Goal: Task Accomplishment & Management: Use online tool/utility

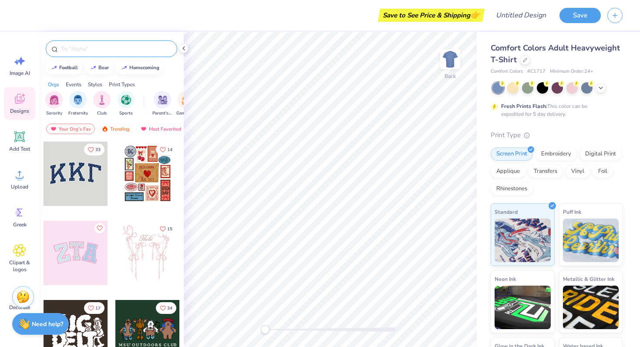
click at [115, 53] on input "text" at bounding box center [115, 48] width 111 height 9
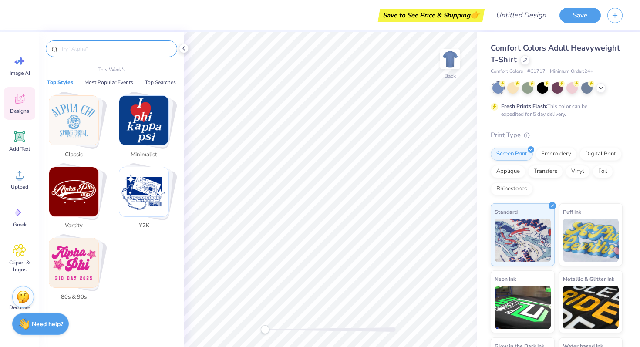
click at [72, 181] on img "Stack Card Button Varsity" at bounding box center [73, 191] width 49 height 49
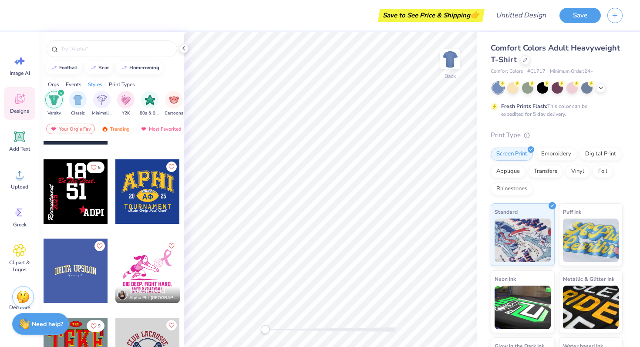
scroll to position [459, 0]
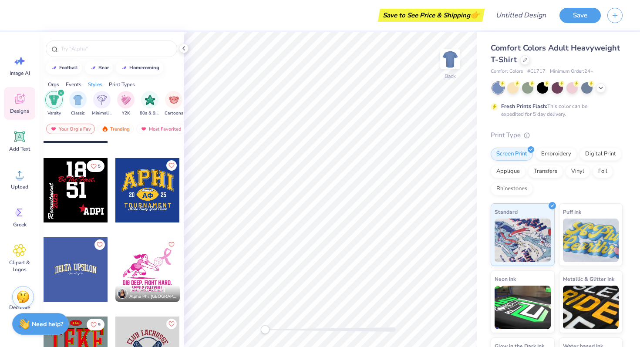
click at [151, 201] on div at bounding box center [147, 190] width 64 height 64
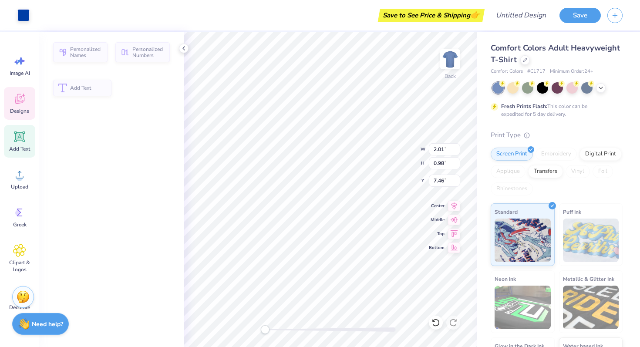
type input "2.01"
type input "0.98"
type input "7.46"
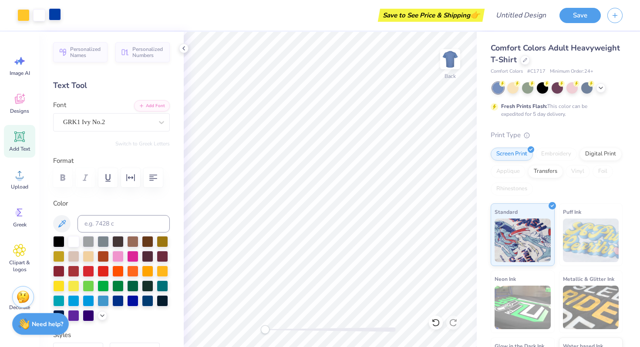
click at [55, 17] on div at bounding box center [55, 14] width 12 height 12
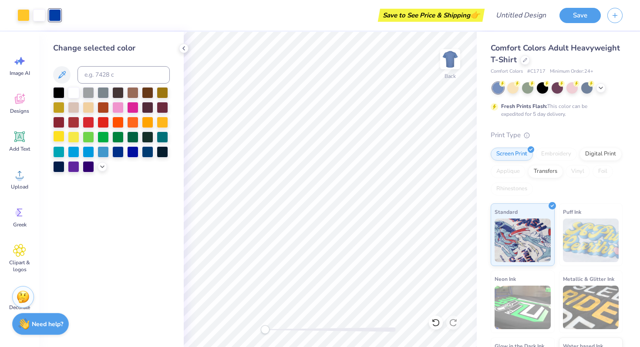
click at [59, 138] on div at bounding box center [58, 136] width 11 height 11
click at [17, 110] on span "Designs" at bounding box center [19, 111] width 19 height 7
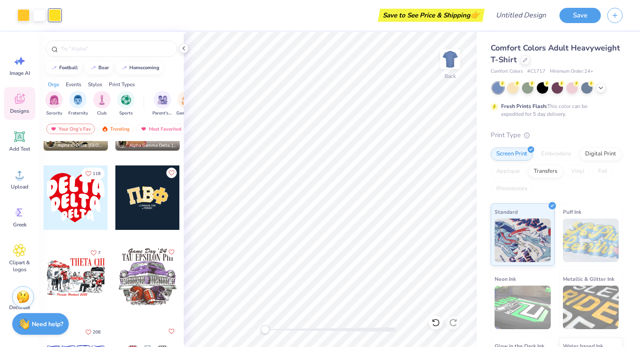
scroll to position [1722, 0]
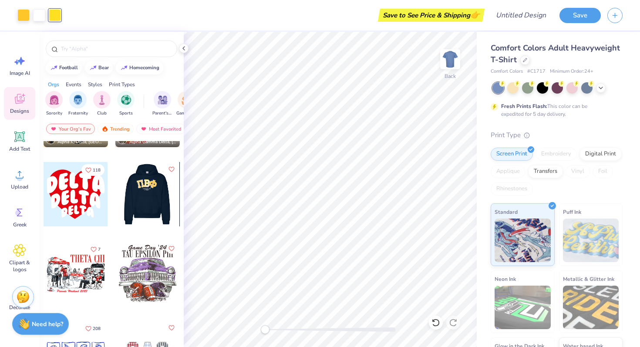
click at [146, 188] on div at bounding box center [147, 194] width 64 height 64
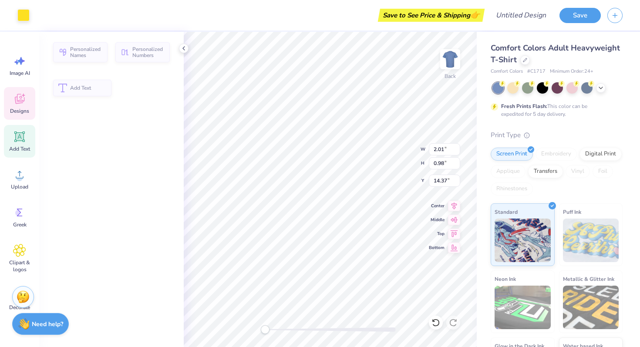
type input "2.01"
type input "0.98"
type input "14.37"
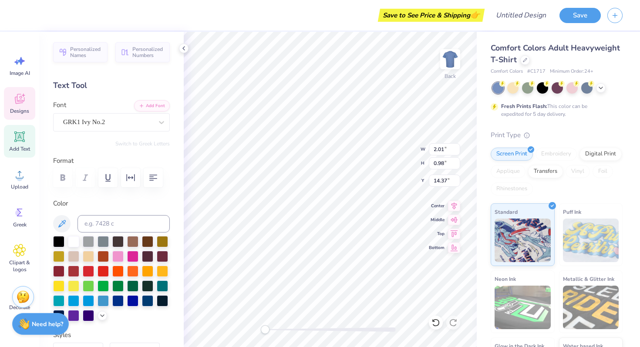
type input "2.70"
type input "3.65"
type input "11.80"
type input "2.49"
type input "3.44"
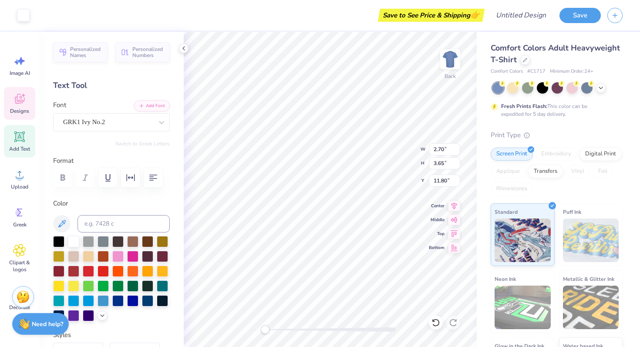
type input "11.91"
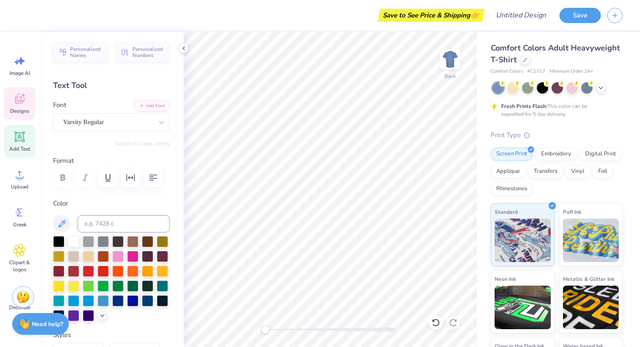
click at [23, 106] on div "Designs" at bounding box center [19, 103] width 31 height 33
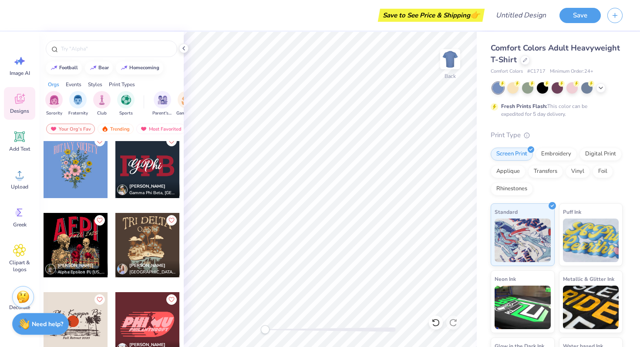
scroll to position [4923, 0]
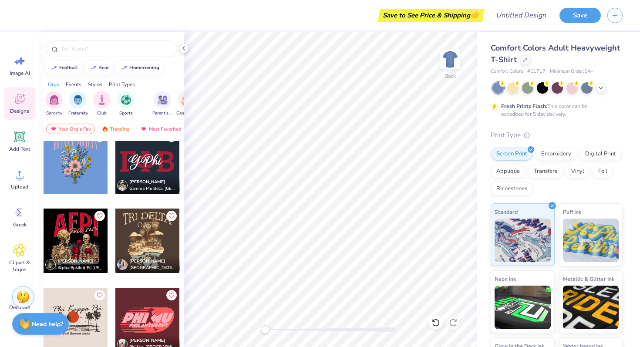
click at [148, 167] on div at bounding box center [147, 161] width 64 height 64
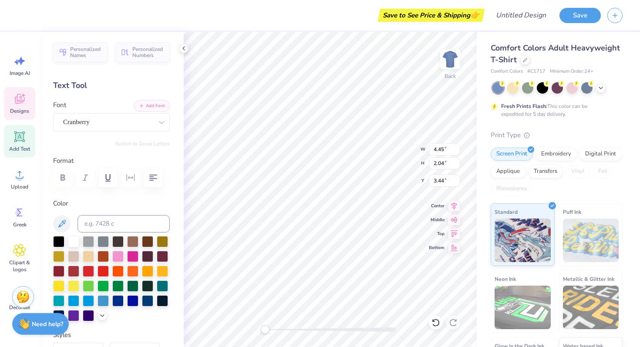
type textarea "aphi"
type textarea "G"
type textarea "APHI"
type textarea "ALPHA PHI"
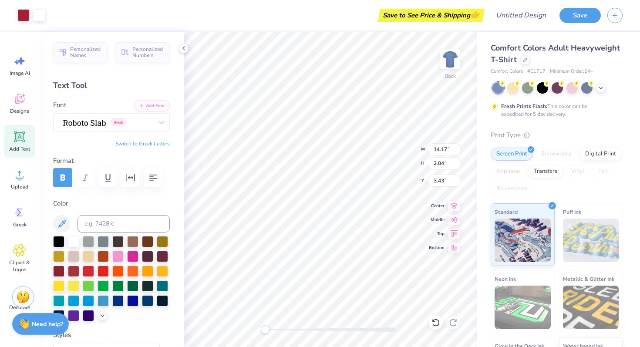
type input "6.34"
type input "0.92"
type input "3.66"
click at [25, 19] on div at bounding box center [23, 14] width 12 height 12
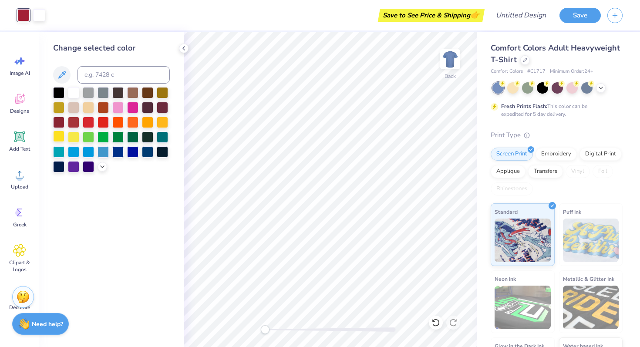
click at [58, 138] on div at bounding box center [58, 136] width 11 height 11
click at [64, 74] on icon at bounding box center [62, 75] width 10 height 10
click at [62, 76] on icon at bounding box center [61, 74] width 7 height 7
click at [87, 108] on div at bounding box center [88, 106] width 11 height 11
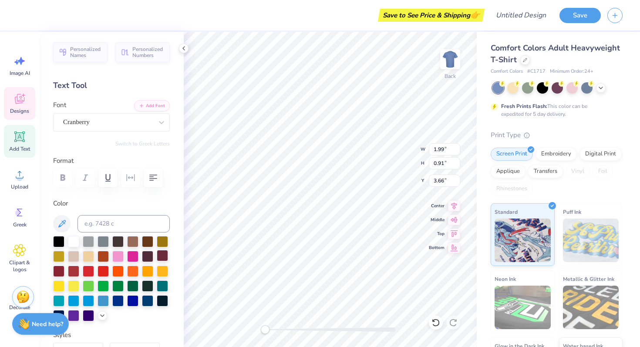
click at [164, 258] on div at bounding box center [162, 255] width 11 height 11
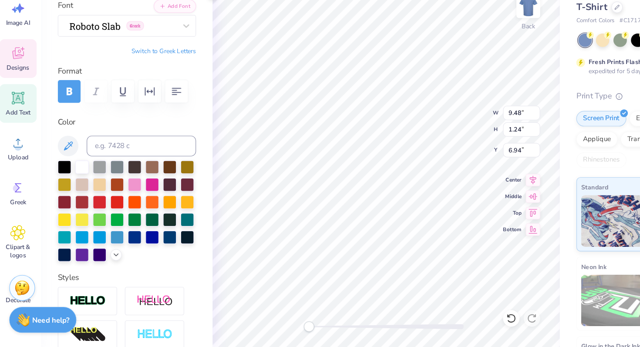
scroll to position [49, 0]
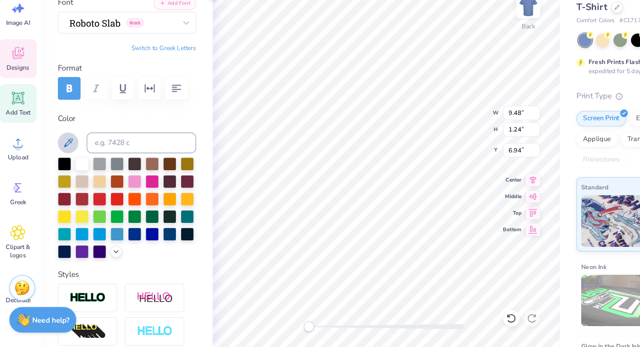
click at [63, 176] on icon at bounding box center [62, 174] width 10 height 10
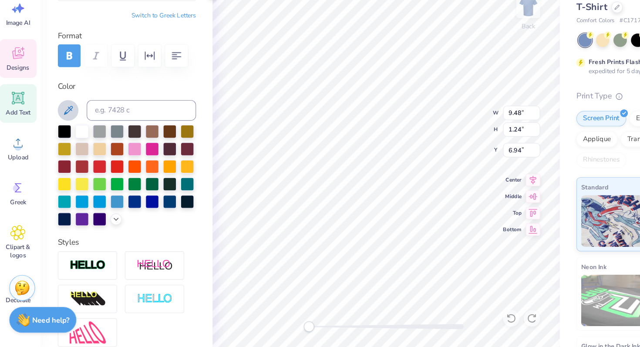
scroll to position [78, 0]
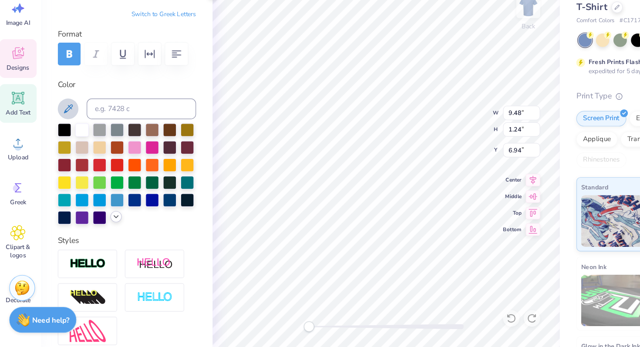
click at [102, 241] on div at bounding box center [102, 237] width 10 height 10
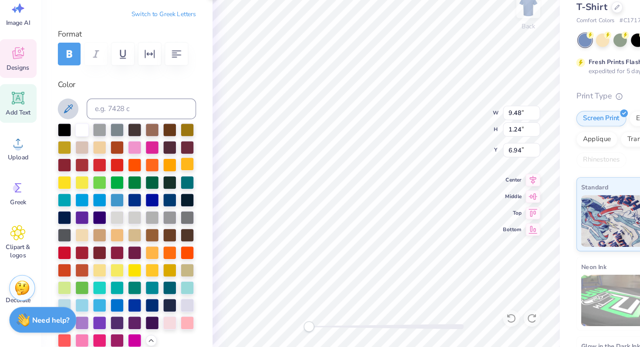
click at [164, 193] on div at bounding box center [162, 192] width 11 height 11
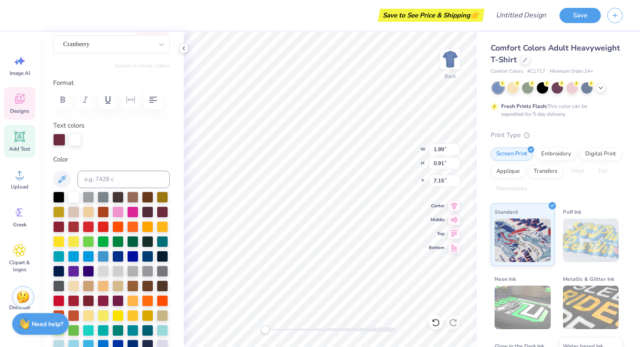
scroll to position [0, 0]
type textarea "s"
type textarea "sdsu"
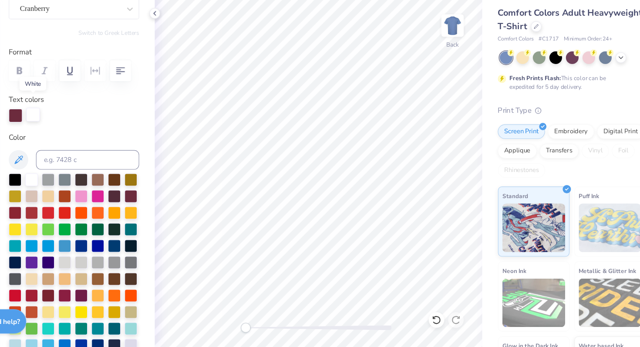
scroll to position [88, 0]
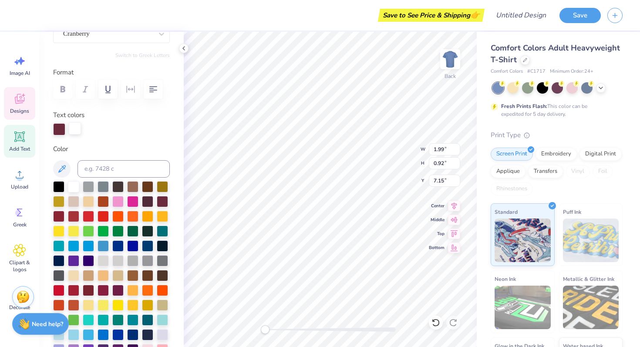
click at [74, 129] on div at bounding box center [75, 128] width 12 height 12
click at [58, 130] on div at bounding box center [59, 128] width 12 height 12
click at [72, 184] on div at bounding box center [73, 185] width 11 height 11
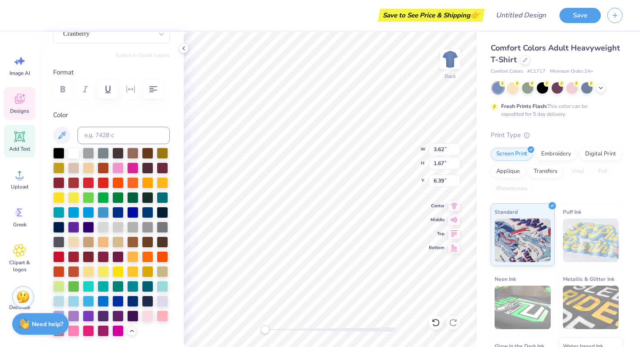
type textarea "san d"
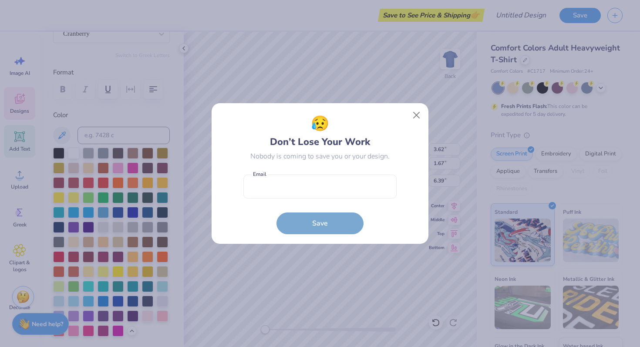
click at [417, 114] on button "Close" at bounding box center [416, 115] width 17 height 17
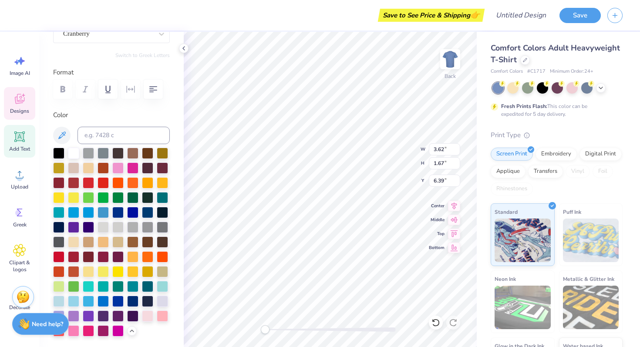
type textarea "[GEOGRAPHIC_DATA]"
type textarea "s"
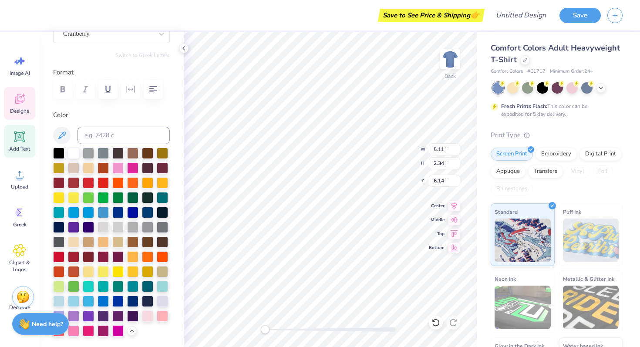
type textarea "aphi"
type textarea "alpha phi"
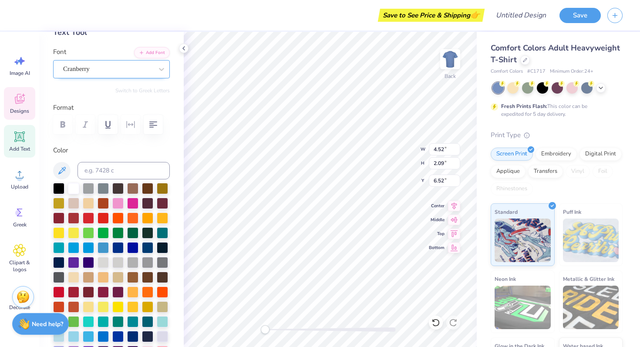
scroll to position [33, 0]
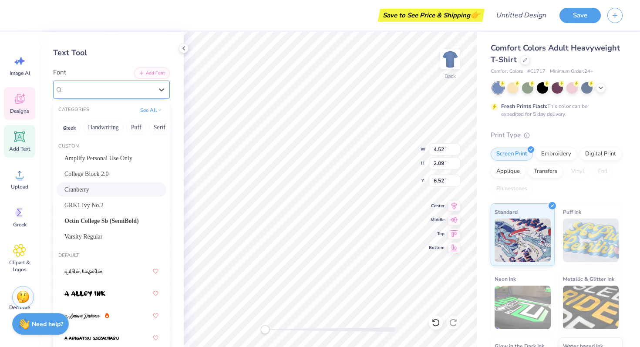
click at [103, 89] on div "Cranberry" at bounding box center [107, 89] width 91 height 13
click at [106, 172] on span "College Block 2.0" at bounding box center [86, 173] width 44 height 9
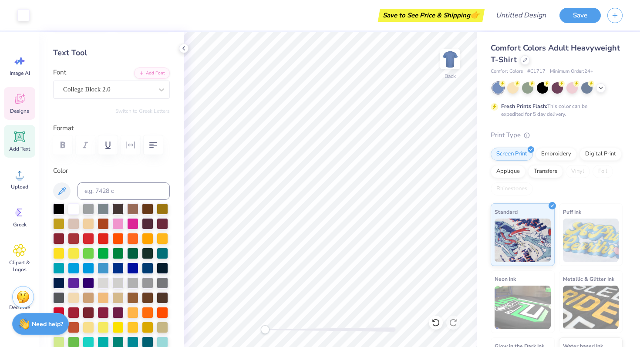
click at [21, 110] on span "Designs" at bounding box center [19, 111] width 19 height 7
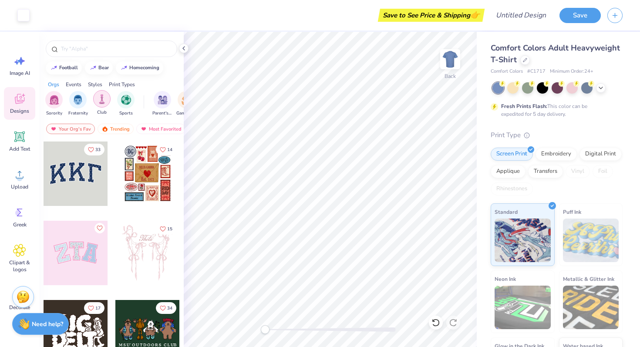
click at [102, 98] on img "filter for Club" at bounding box center [102, 99] width 10 height 10
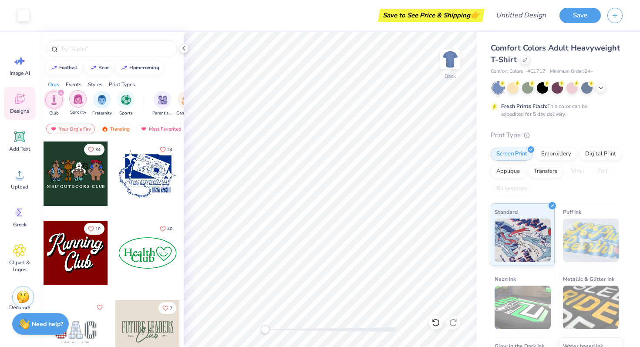
click at [82, 97] on img "filter for Sorority" at bounding box center [78, 99] width 10 height 10
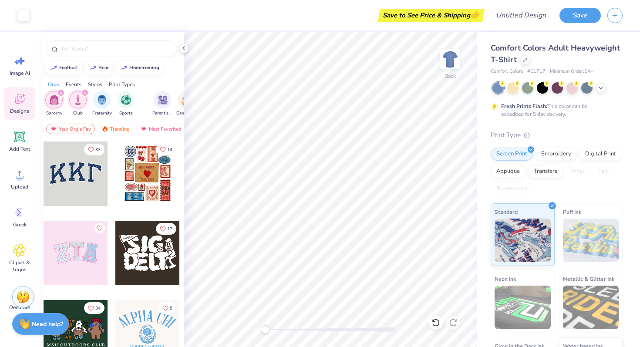
click at [61, 90] on div "filter for Sorority" at bounding box center [61, 93] width 8 height 8
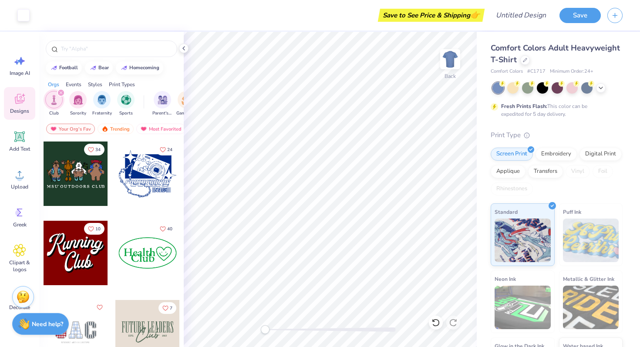
click at [61, 91] on icon "filter for Club" at bounding box center [60, 92] width 3 height 3
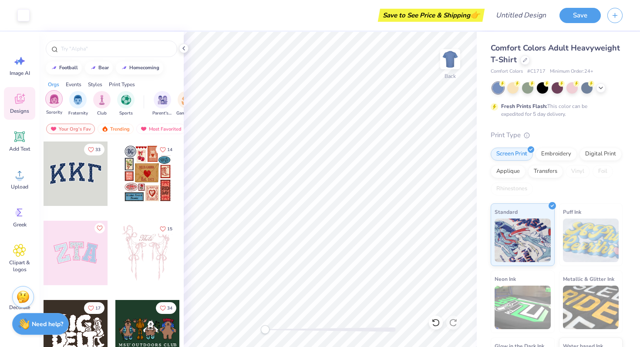
click at [55, 99] on img "filter for Sorority" at bounding box center [54, 99] width 10 height 10
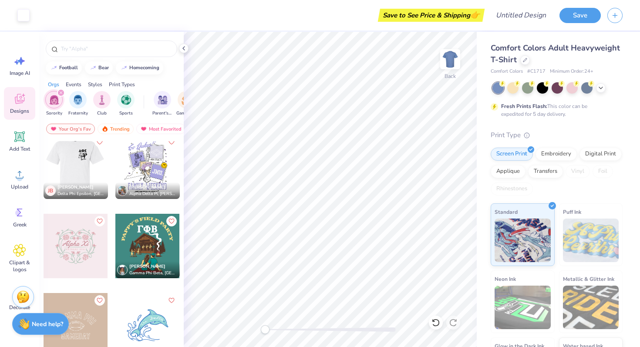
scroll to position [4919, 0]
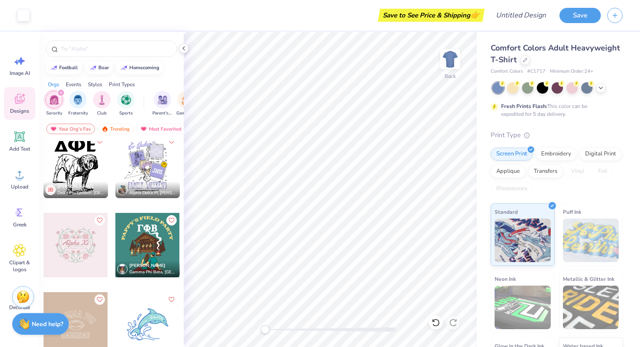
click at [138, 225] on div at bounding box center [147, 245] width 64 height 64
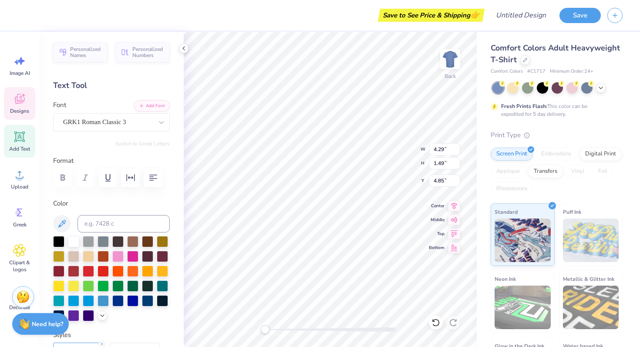
type textarea "AF"
click at [89, 255] on div at bounding box center [88, 255] width 11 height 11
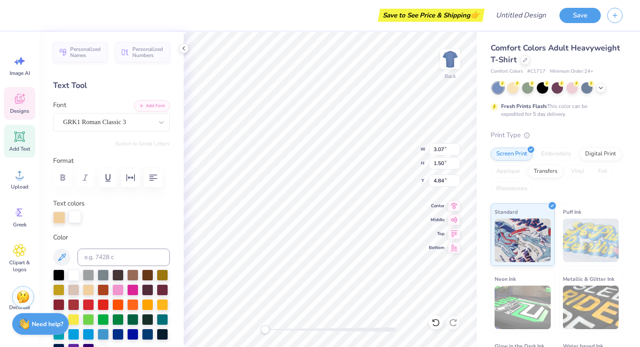
click at [72, 216] on div at bounding box center [75, 217] width 12 height 12
click at [89, 288] on div at bounding box center [88, 288] width 11 height 11
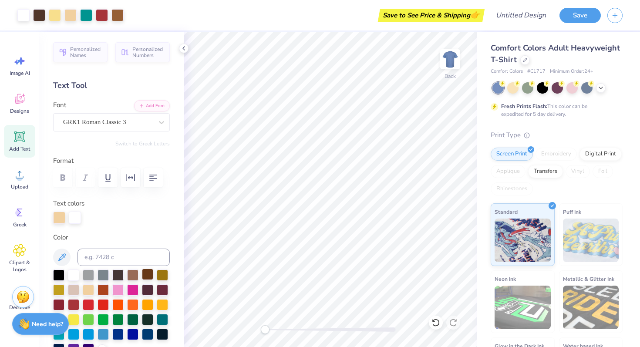
scroll to position [54, 0]
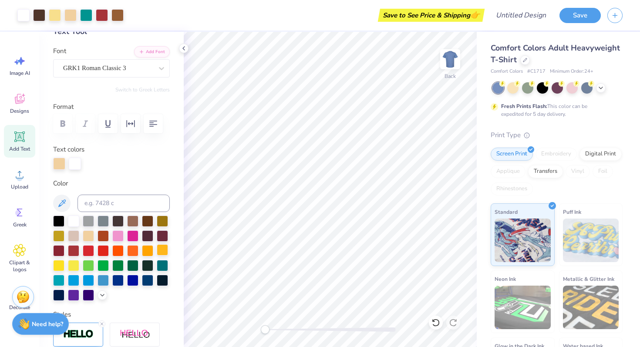
click at [163, 252] on div at bounding box center [162, 249] width 11 height 11
click at [80, 160] on div at bounding box center [75, 163] width 12 height 12
click at [158, 250] on div at bounding box center [162, 249] width 11 height 11
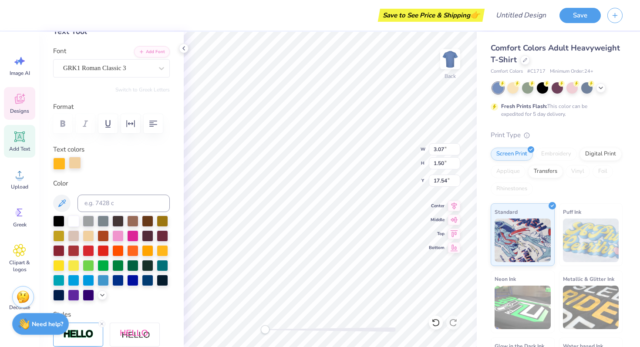
click at [75, 167] on div at bounding box center [75, 163] width 12 height 12
click at [165, 250] on div at bounding box center [162, 249] width 11 height 11
